Goal: Transaction & Acquisition: Obtain resource

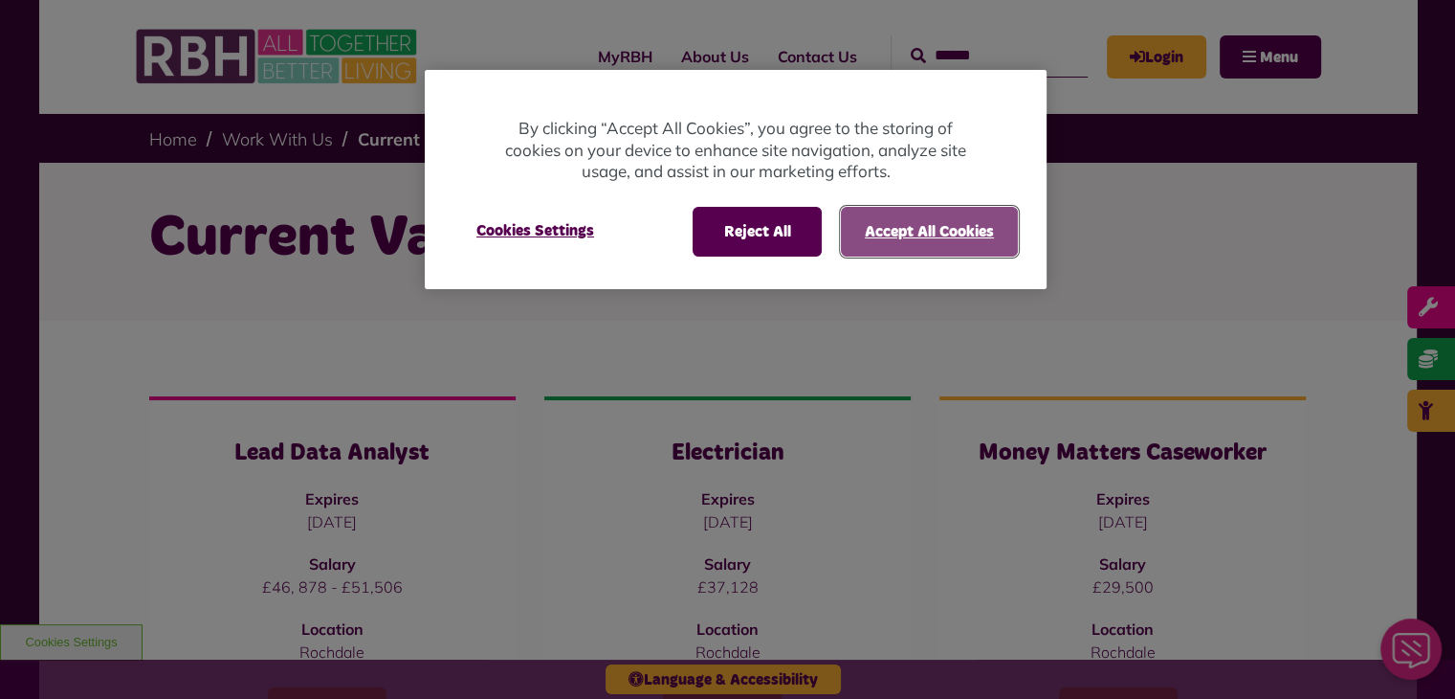
click at [976, 223] on button "Accept All Cookies" at bounding box center [929, 232] width 177 height 50
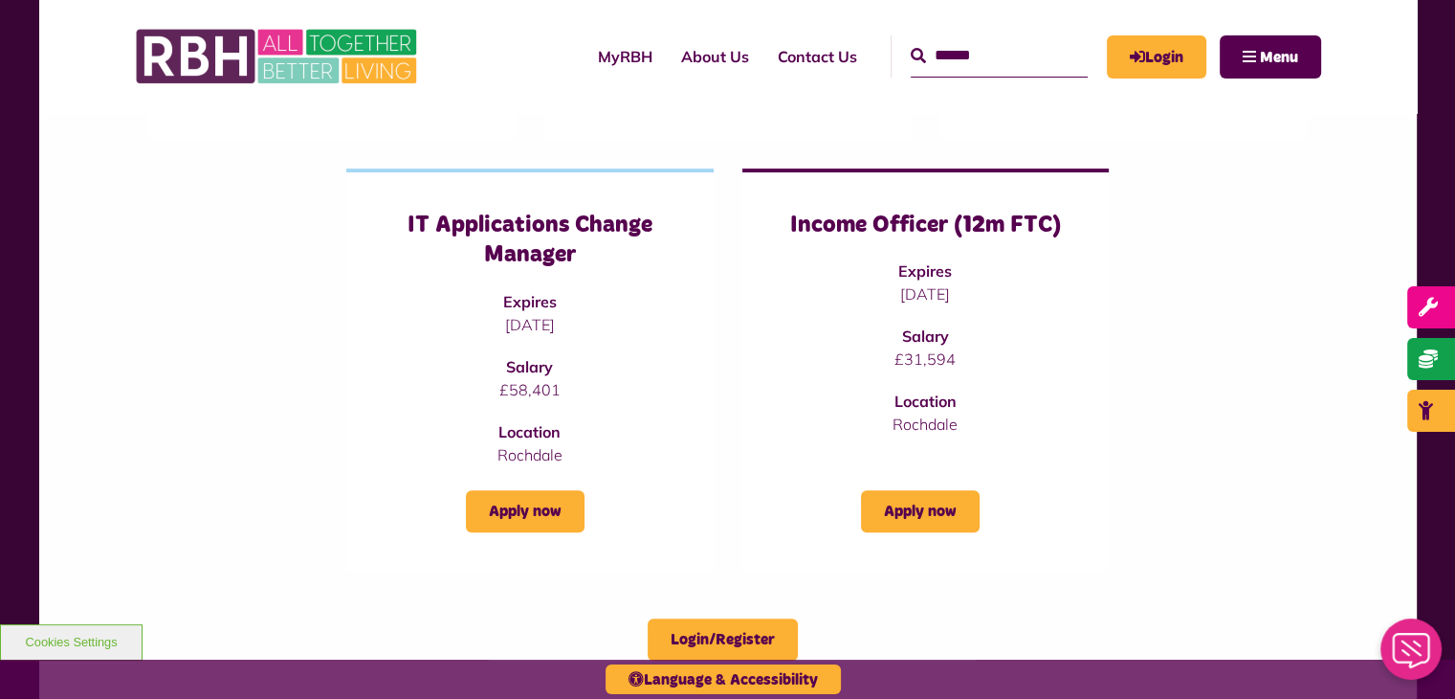
scroll to position [670, 0]
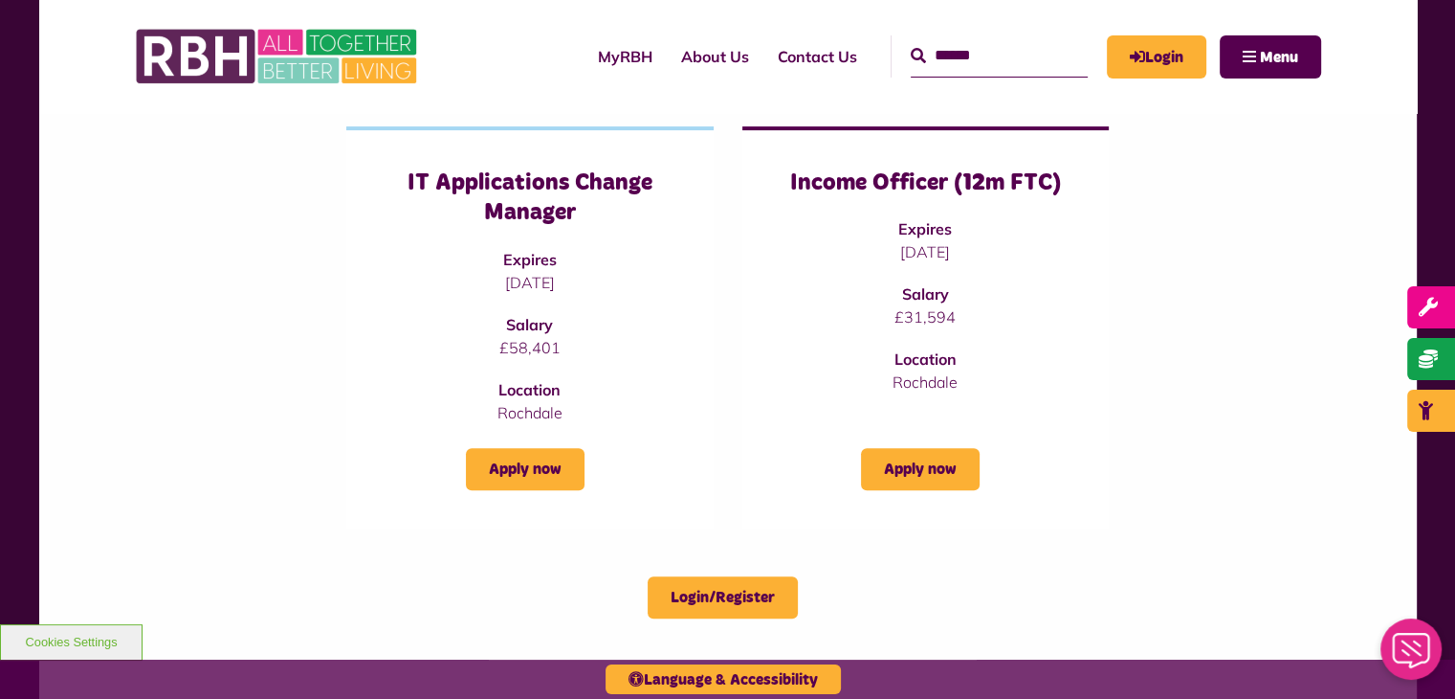
click at [184, 362] on div "Lead Data Analyst Expires 09/10/2025 Salary £46, 878 - £51,506 Location Rochdal…" at bounding box center [728, 127] width 1187 height 802
click at [519, 217] on h3 "IT Applications Change Manager" at bounding box center [530, 197] width 290 height 59
click at [533, 403] on p "Rochdale" at bounding box center [530, 412] width 290 height 23
click at [524, 216] on h3 "IT Applications Change Manager" at bounding box center [530, 197] width 290 height 59
click at [537, 473] on link "Apply now" at bounding box center [525, 469] width 119 height 42
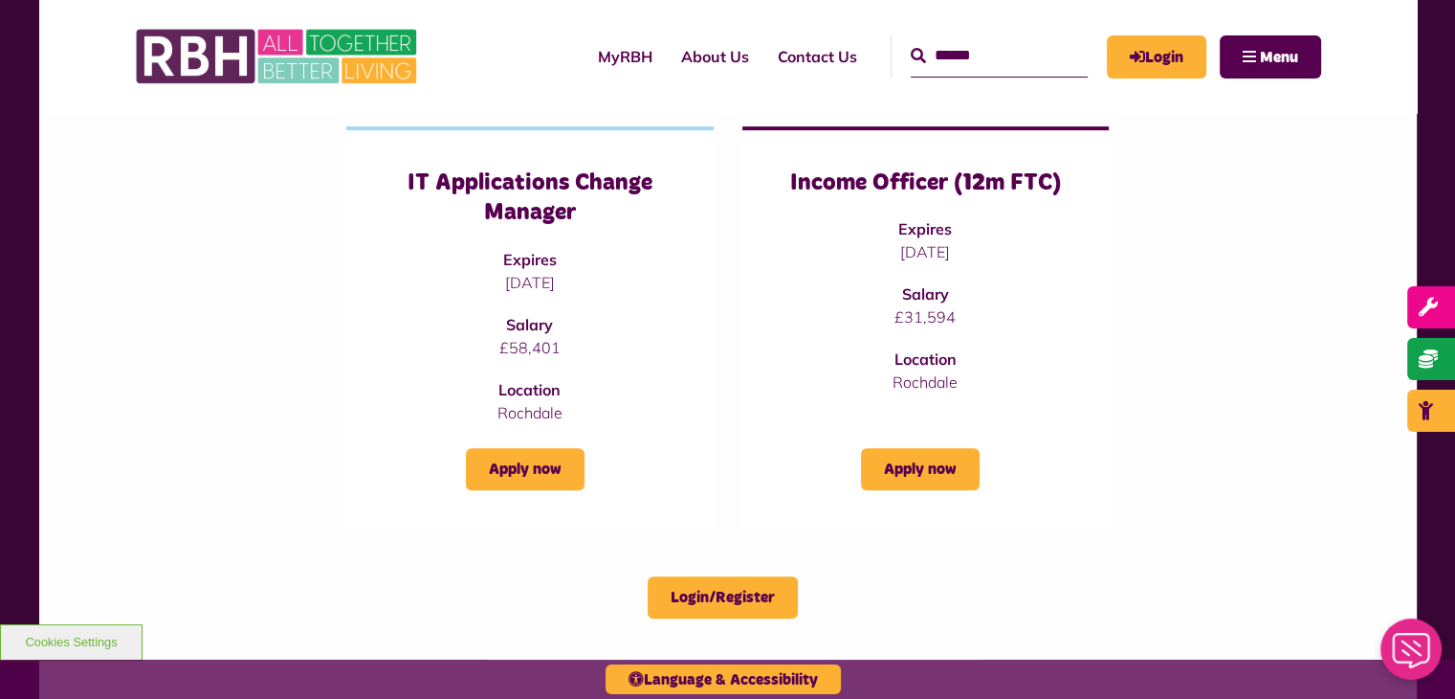
drag, startPoint x: 0, startPoint y: 0, endPoint x: 194, endPoint y: 208, distance: 284.3
click at [194, 208] on div "Lead Data Analyst Expires 09/10/2025 Salary £46, 878 - £51,506 Location Rochdal…" at bounding box center [728, 127] width 1187 height 802
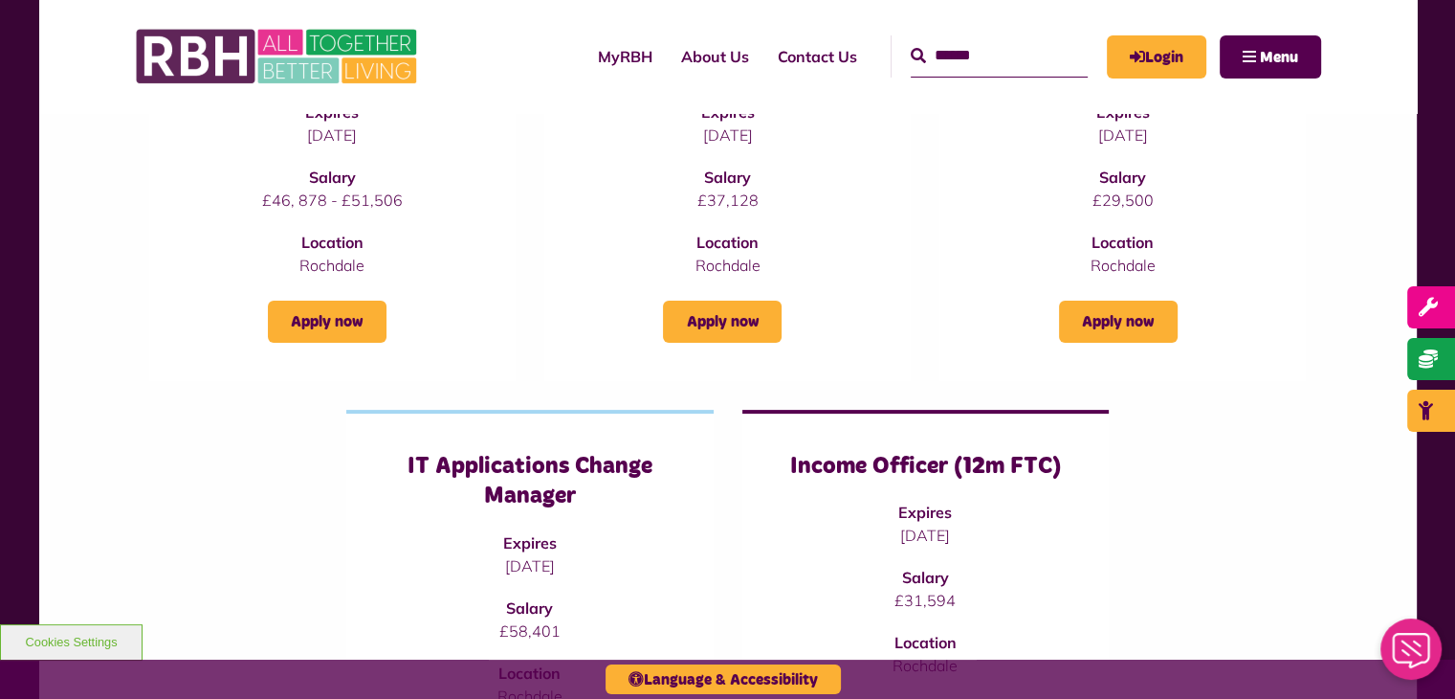
scroll to position [574, 0]
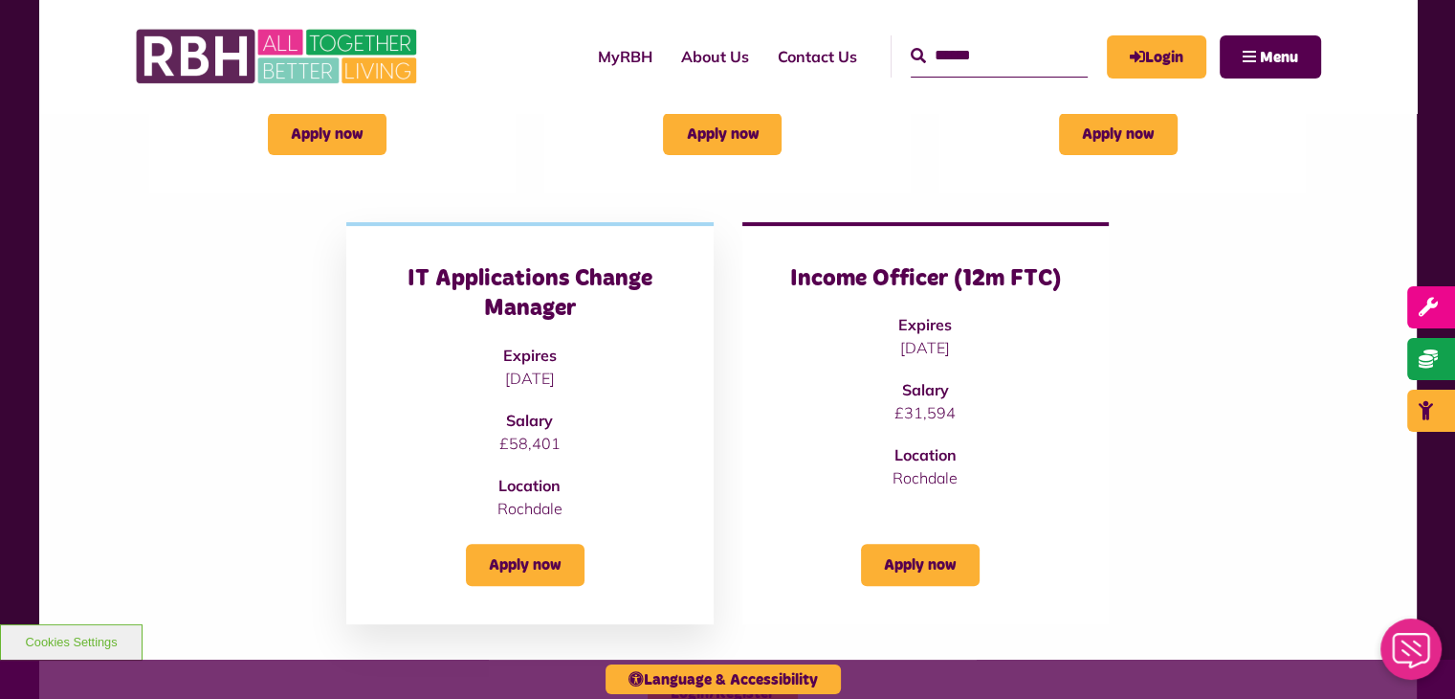
click at [603, 368] on p "24/10/2025" at bounding box center [530, 377] width 290 height 23
click at [558, 557] on link "Apply now" at bounding box center [525, 565] width 119 height 42
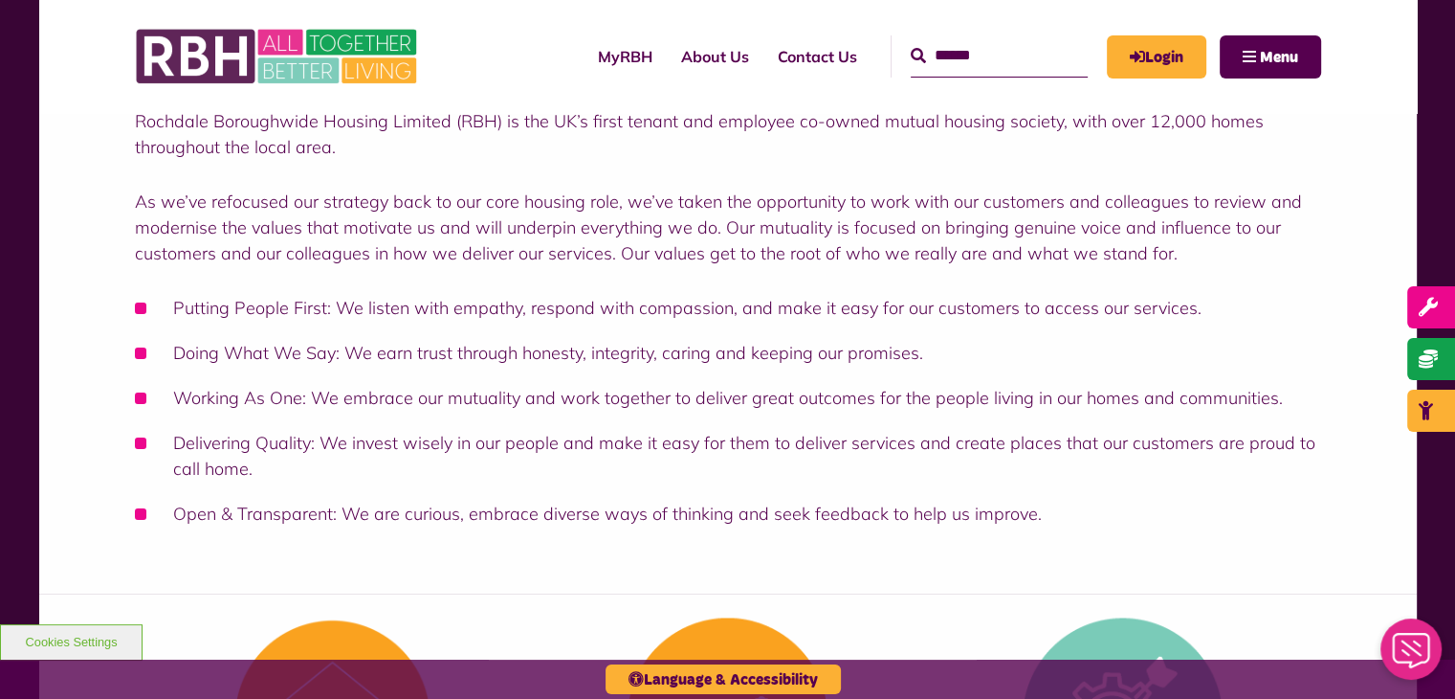
scroll to position [287, 0]
click at [688, 58] on link "About Us" at bounding box center [715, 57] width 97 height 52
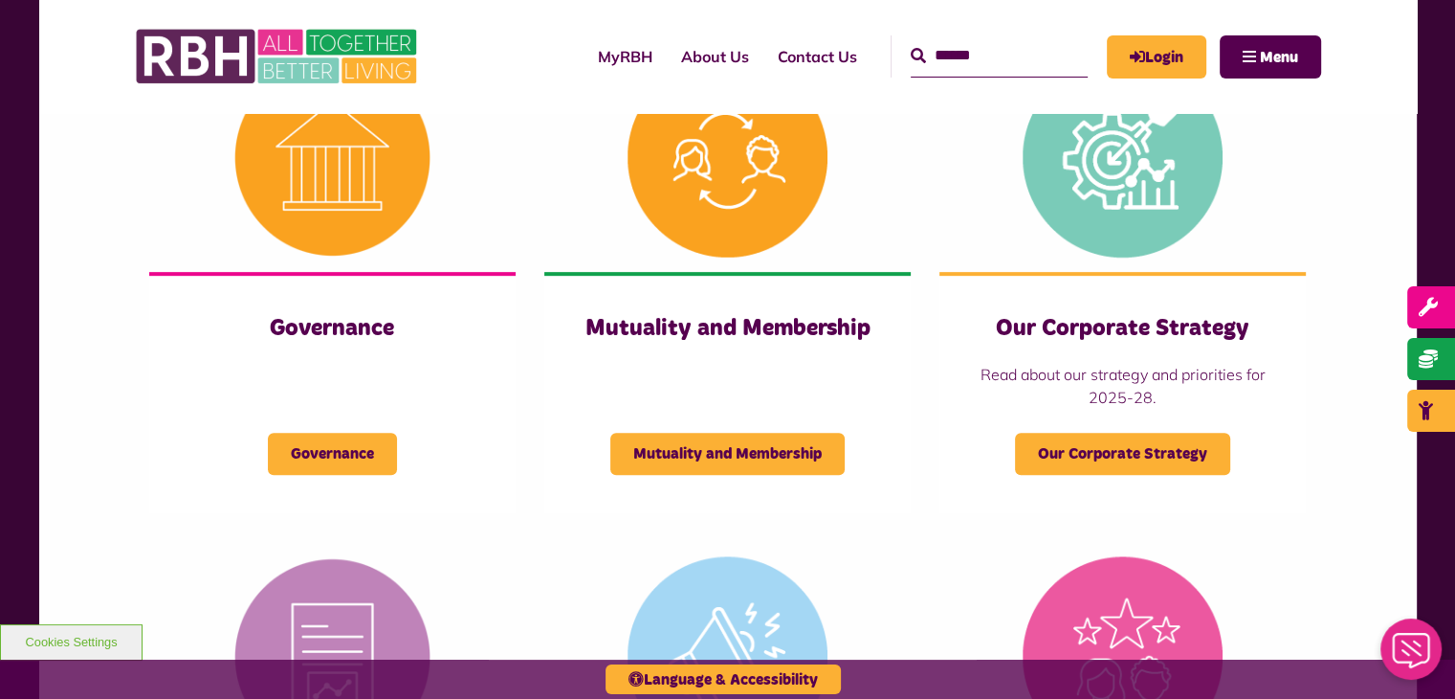
scroll to position [861, 0]
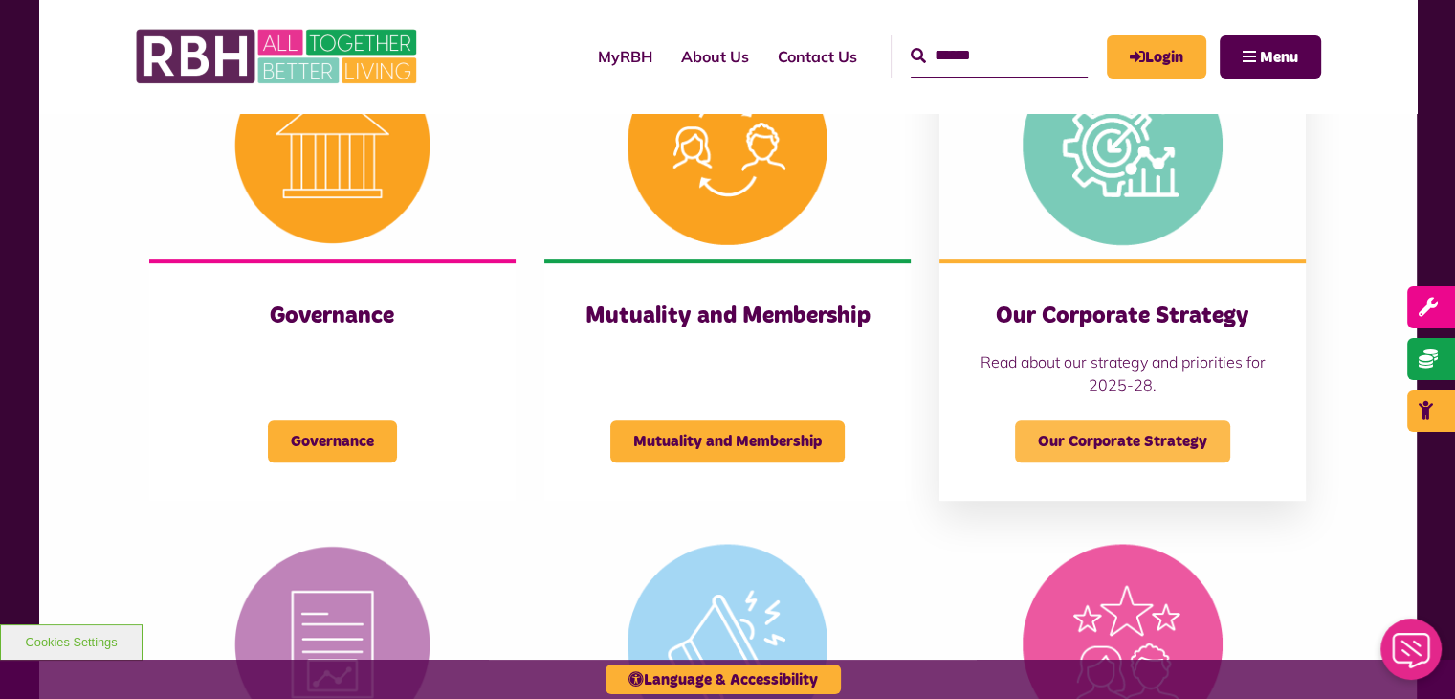
click at [1160, 437] on span "Our Corporate Strategy" at bounding box center [1122, 441] width 215 height 42
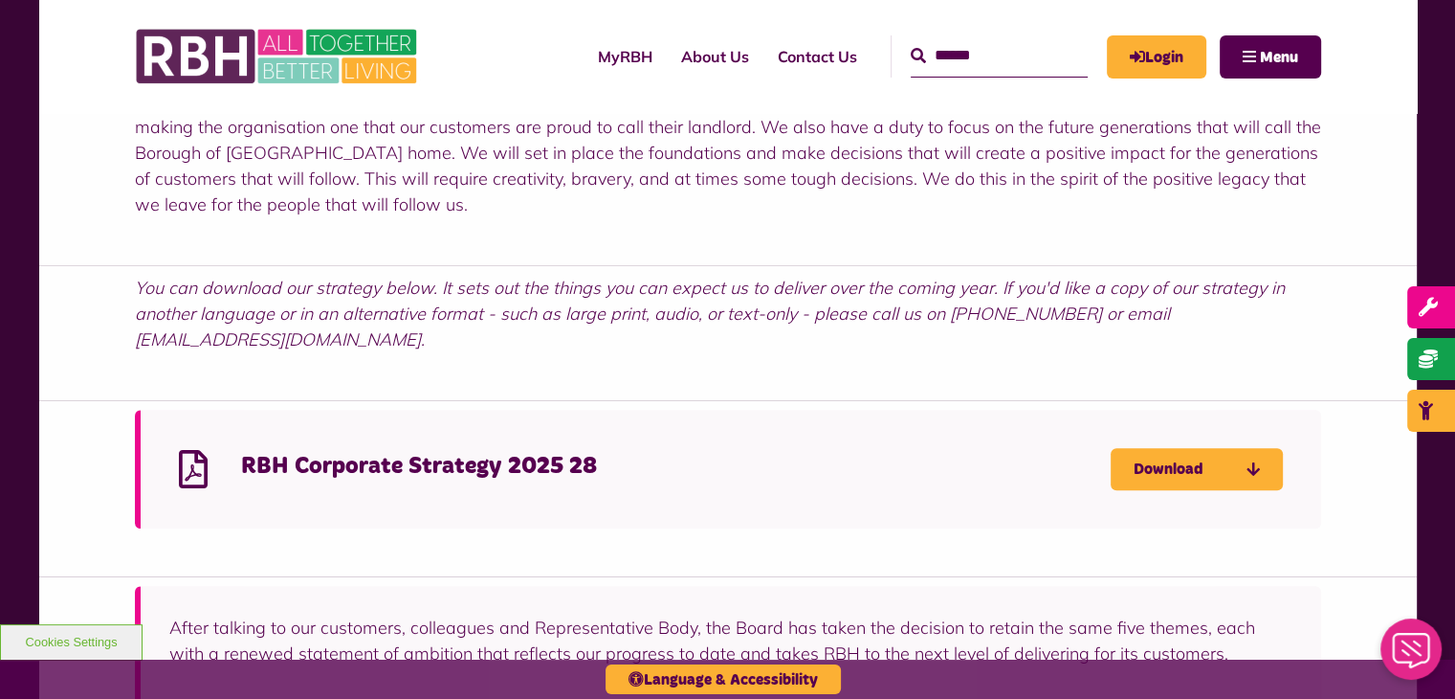
scroll to position [1244, 0]
click at [1164, 451] on link "Download" at bounding box center [1197, 471] width 172 height 42
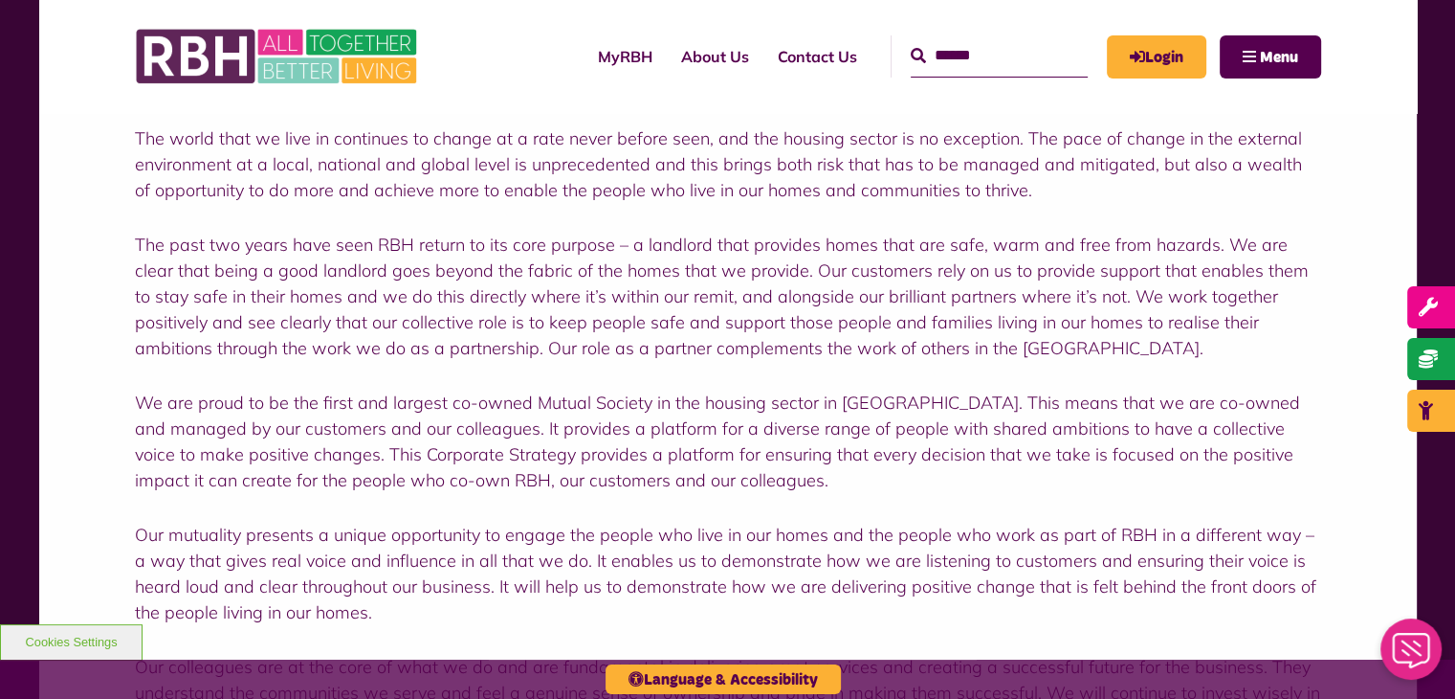
scroll to position [574, 0]
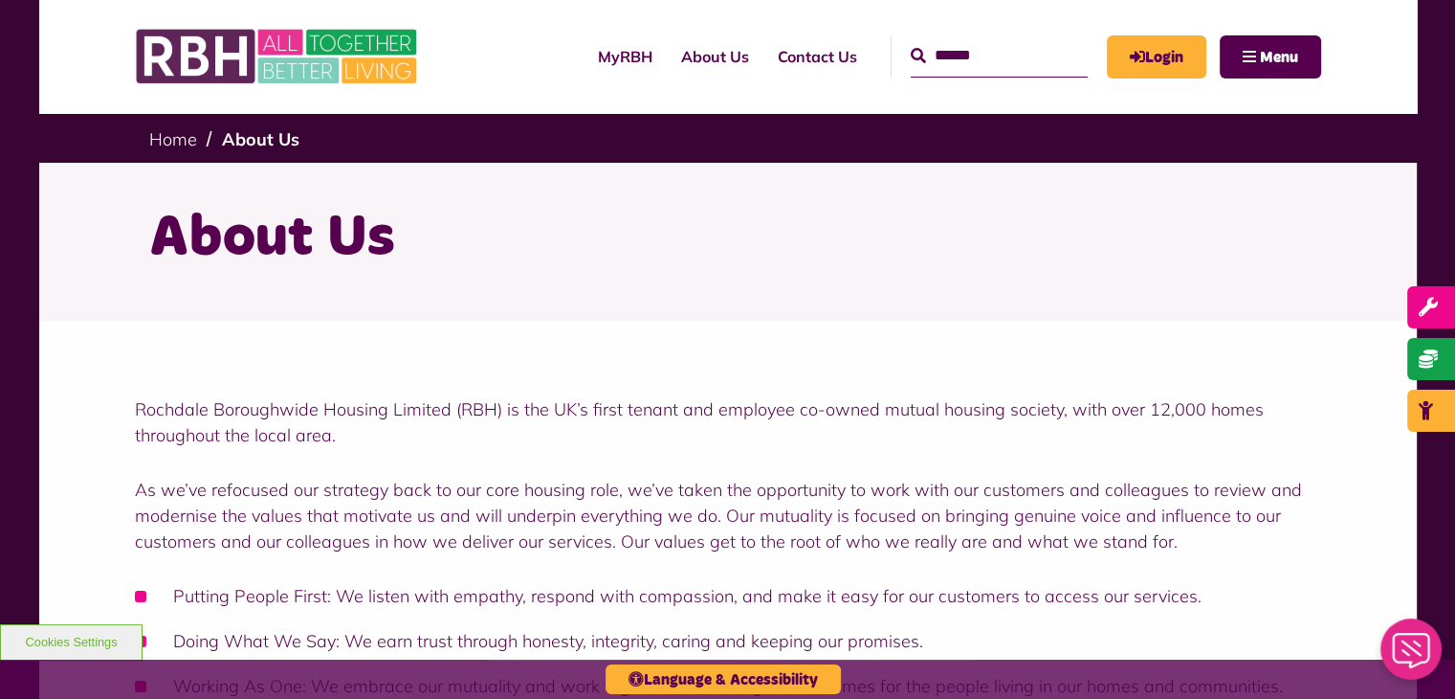
scroll to position [287, 0]
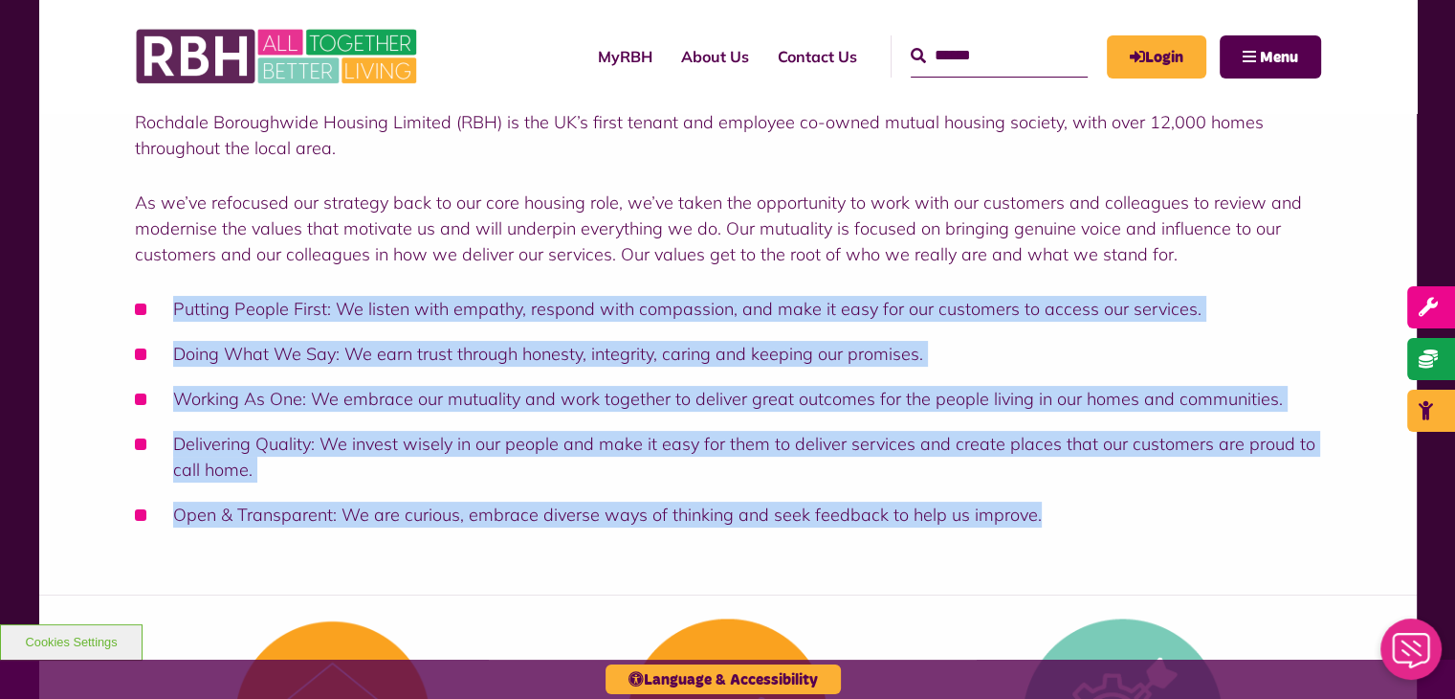
drag, startPoint x: 176, startPoint y: 305, endPoint x: 1154, endPoint y: 518, distance: 1000.7
click at [1154, 518] on ul "Putting People First: We listen with empathy, respond with compassion, and make…" at bounding box center [728, 412] width 1187 height 232
copy ul "Putting People First: We listen with empathy, respond with compassion, and make…"
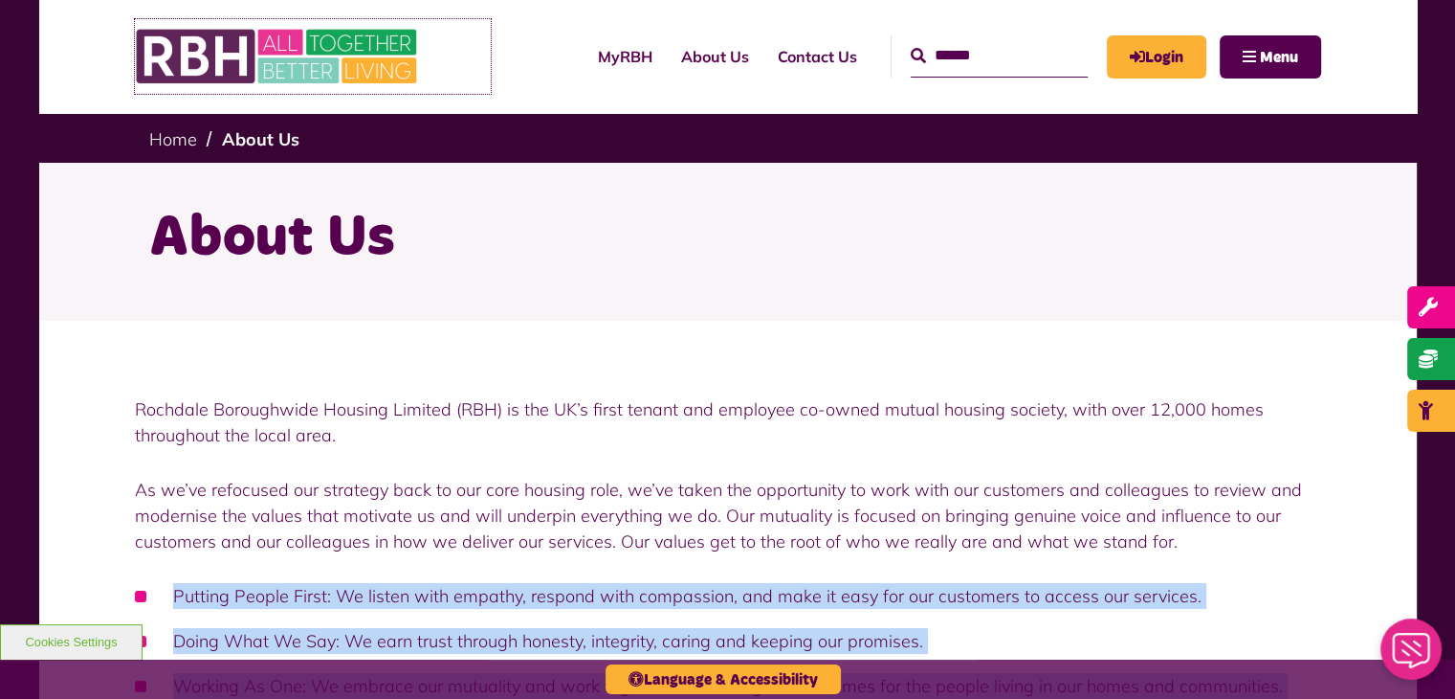
click at [230, 69] on img at bounding box center [278, 56] width 287 height 75
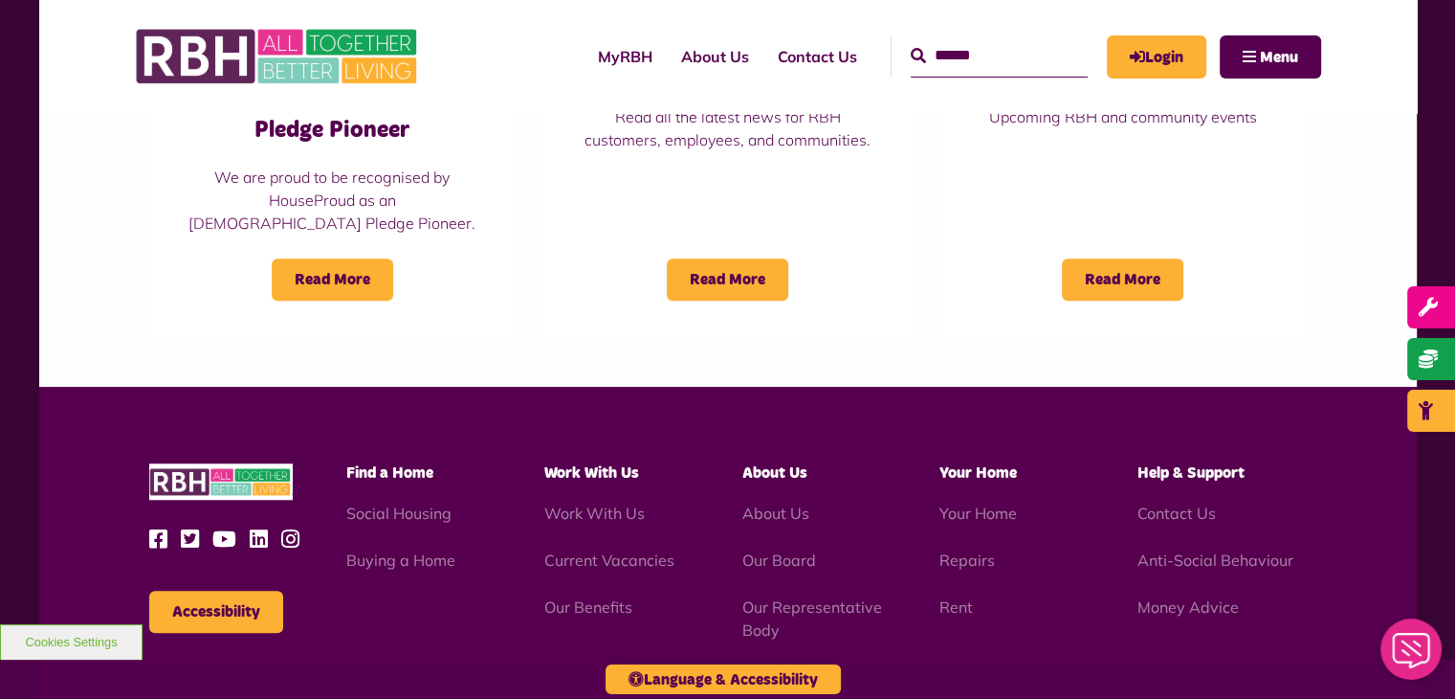
scroll to position [1880, 0]
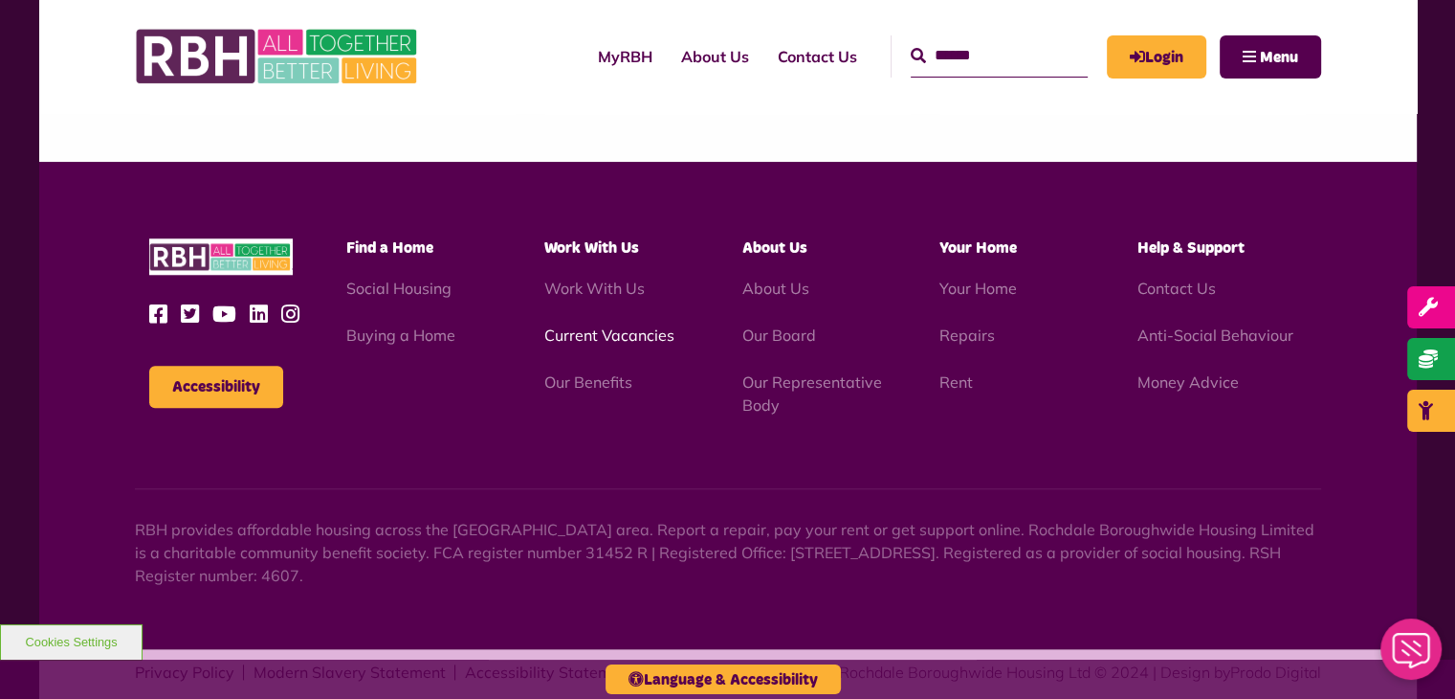
click at [596, 325] on link "Current Vacancies" at bounding box center [609, 334] width 130 height 19
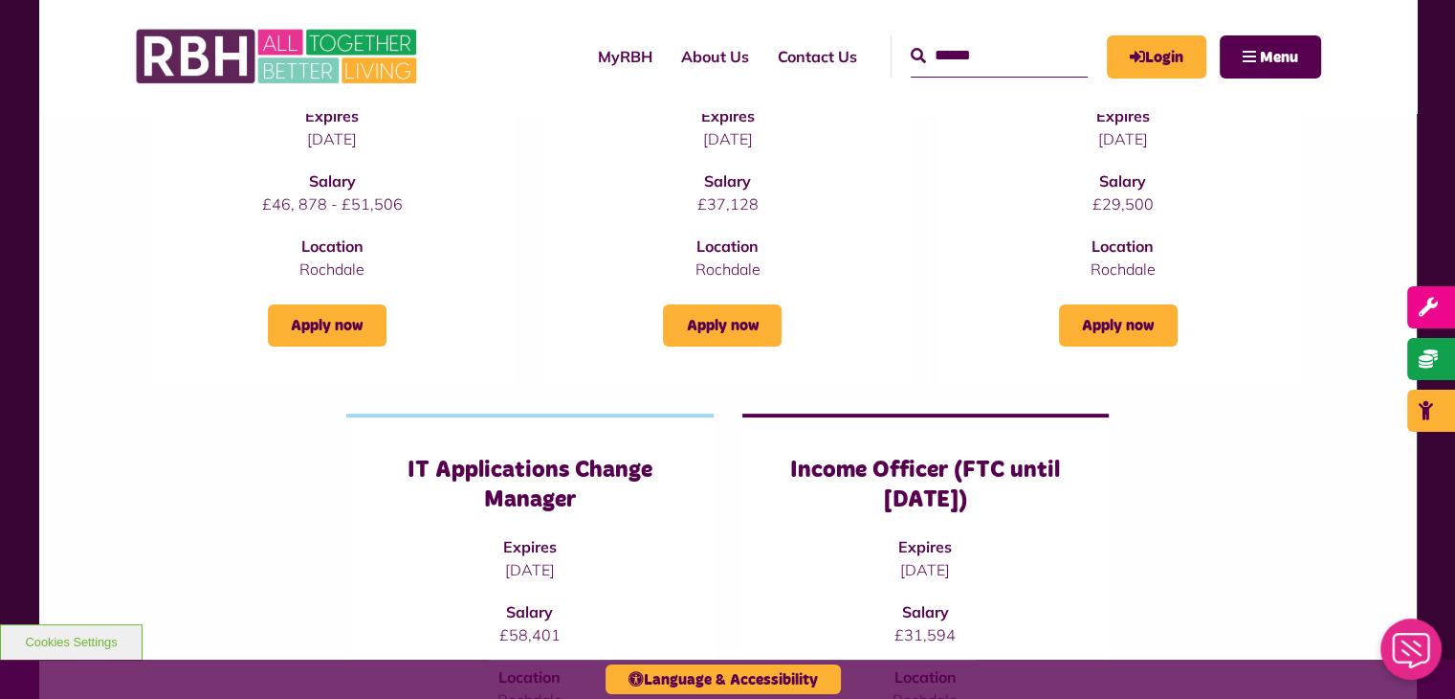
scroll to position [670, 0]
